Goal: Entertainment & Leisure: Consume media (video, audio)

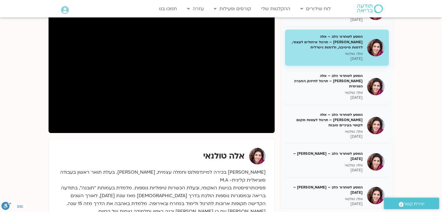
scroll to position [58, 0]
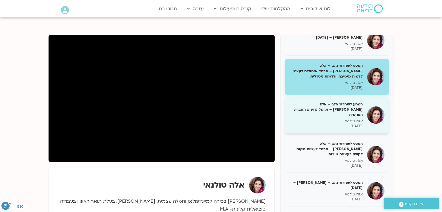
click at [333, 124] on p "03/12/2024" at bounding box center [326, 126] width 73 height 5
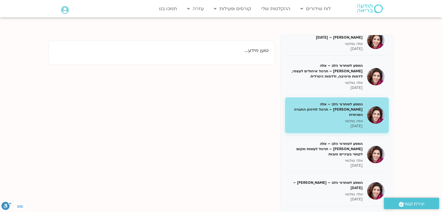
scroll to position [204, 0]
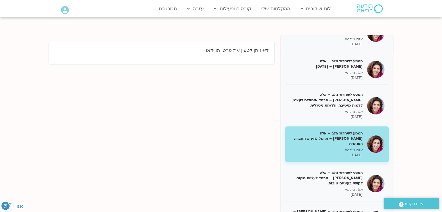
click at [346, 148] on p "אלה טולנאי" at bounding box center [326, 150] width 73 height 5
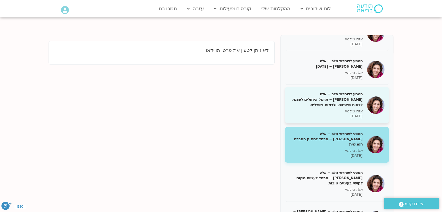
click at [348, 109] on p "אלה טולנאי" at bounding box center [326, 111] width 73 height 5
